Goal: Information Seeking & Learning: Get advice/opinions

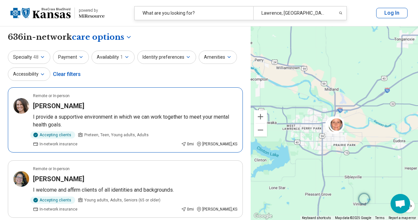
select select "***"
click at [124, 120] on p "I provide a supportive environment in which we can work together to meet your m…" at bounding box center [135, 121] width 204 height 16
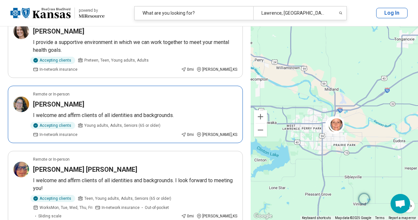
scroll to position [110, 0]
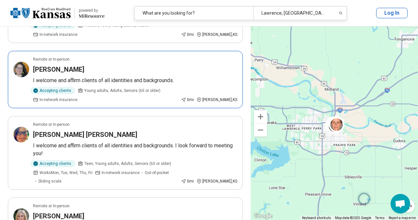
click at [126, 77] on p "I welcome and affirm clients of all identities and backgrounds." at bounding box center [135, 81] width 204 height 8
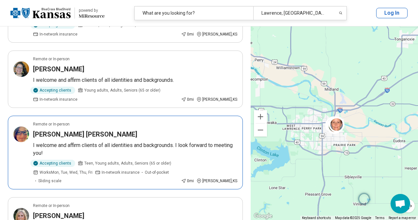
scroll to position [167, 0]
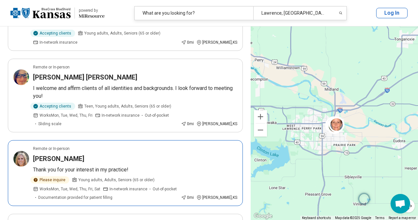
click at [118, 177] on span "Young adults, Adults, Seniors (65 or older)" at bounding box center [116, 180] width 76 height 6
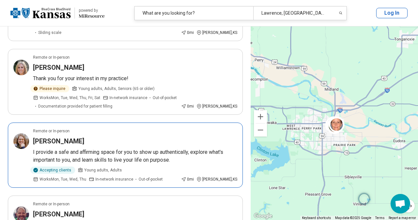
scroll to position [262, 0]
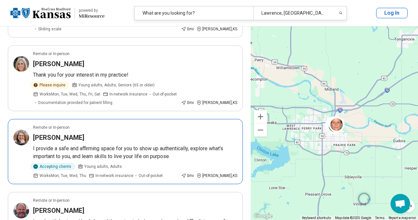
click at [149, 135] on article "Remote or In-person Megan Wilson I provide a safe and affirming space for you t…" at bounding box center [125, 151] width 235 height 65
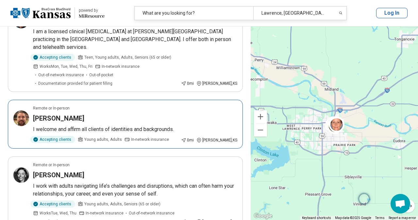
scroll to position [780, 0]
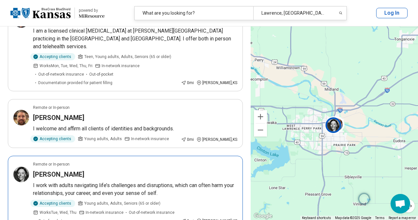
click at [153, 156] on article "Remote or In-person Megan McAtee I work with adults navigating life’s challenge…" at bounding box center [125, 193] width 235 height 74
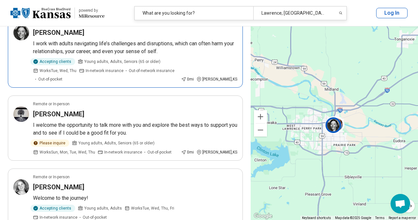
scroll to position [922, 0]
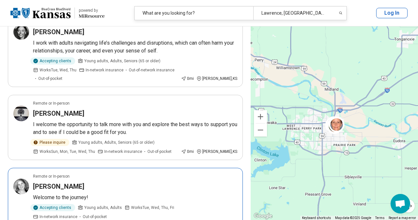
click at [107, 168] on article "Remote or In-person Abby Young Welcome to the journey! Accepting clients Young …" at bounding box center [125, 201] width 235 height 66
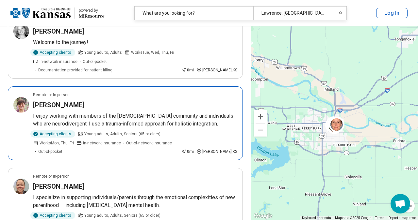
scroll to position [1079, 0]
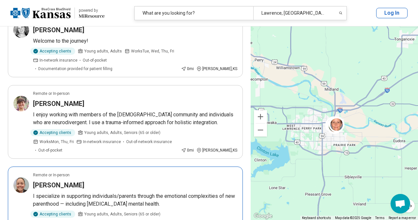
click at [133, 193] on p "I specialize in supporting individuals/parents through the emotional complexiti…" at bounding box center [135, 201] width 204 height 16
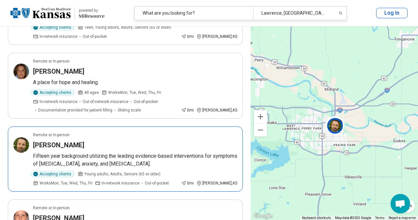
scroll to position [1358, 0]
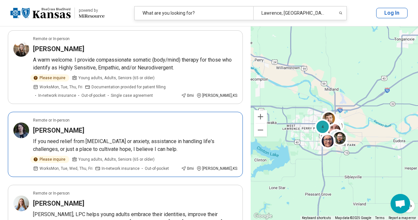
scroll to position [57, 0]
click at [169, 146] on p "If you need relief from depression or anxiety, assistance in handling life's ch…" at bounding box center [135, 145] width 204 height 16
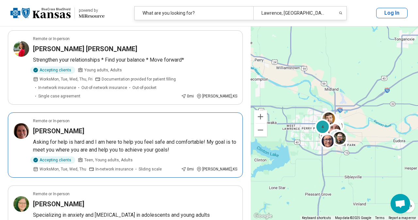
scroll to position [441, 0]
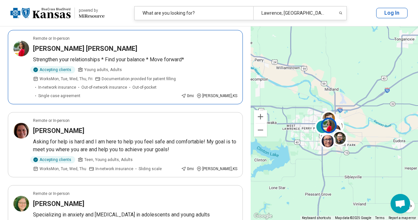
click at [165, 60] on p "Strengthen your relationships * Find your balance * Move forward*" at bounding box center [135, 60] width 204 height 8
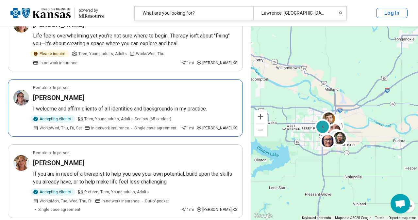
scroll to position [1062, 0]
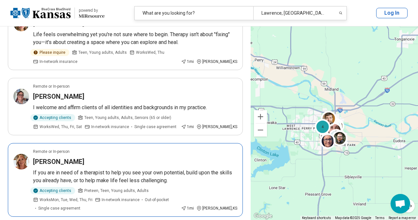
click at [152, 169] on p "If you are in need of a therapist to help you see your own potential, build upo…" at bounding box center [135, 177] width 204 height 16
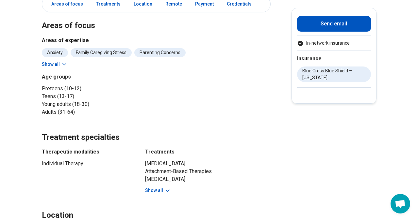
scroll to position [179, 0]
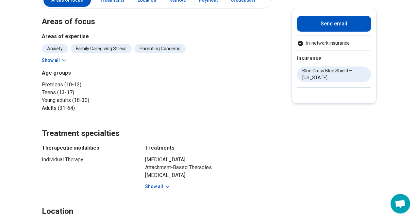
click at [165, 188] on icon at bounding box center [167, 187] width 7 height 7
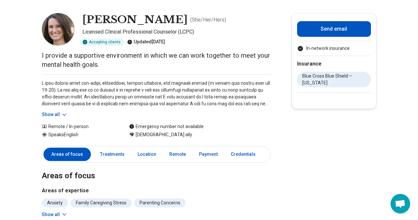
scroll to position [0, 0]
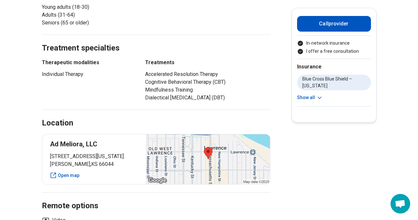
scroll to position [247, 0]
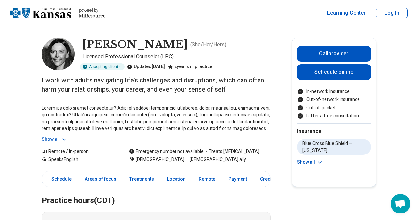
click at [58, 139] on button "Show all" at bounding box center [55, 139] width 26 height 7
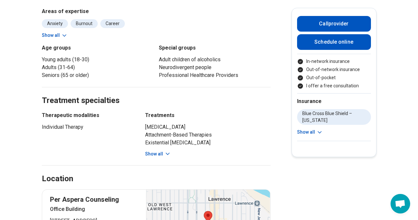
scroll to position [325, 0]
click at [168, 153] on icon at bounding box center [167, 154] width 7 height 7
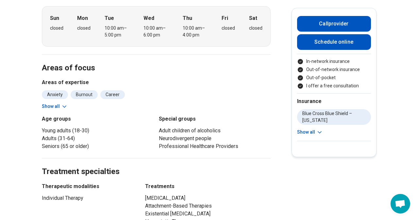
scroll to position [0, 0]
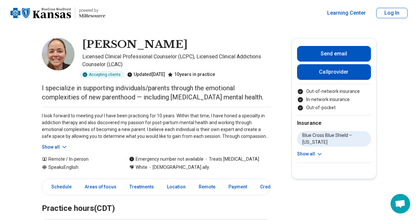
click at [62, 147] on icon at bounding box center [64, 147] width 7 height 7
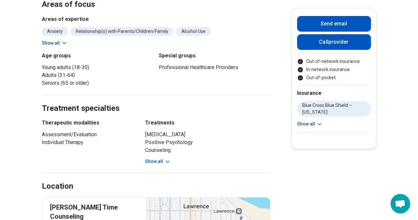
scroll to position [298, 0]
click at [165, 165] on icon at bounding box center [167, 161] width 7 height 7
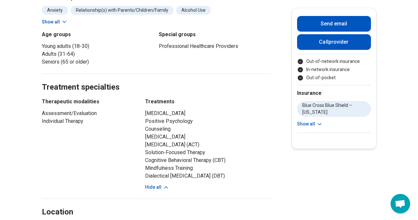
scroll to position [325, 0]
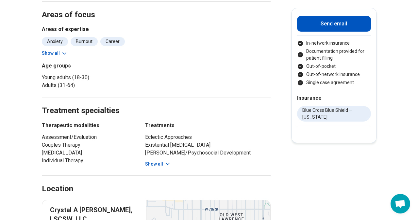
scroll to position [248, 0]
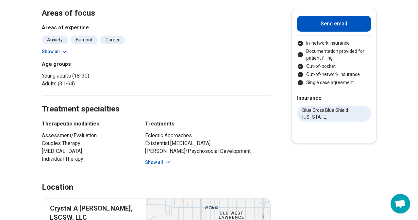
click at [167, 159] on icon at bounding box center [167, 162] width 7 height 7
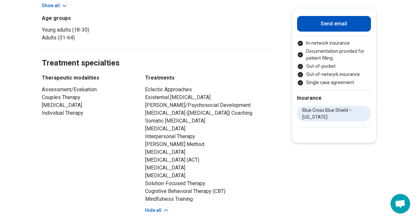
scroll to position [296, 0]
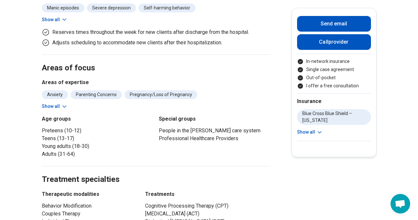
scroll to position [273, 0]
